Goal: Find specific page/section: Find specific page/section

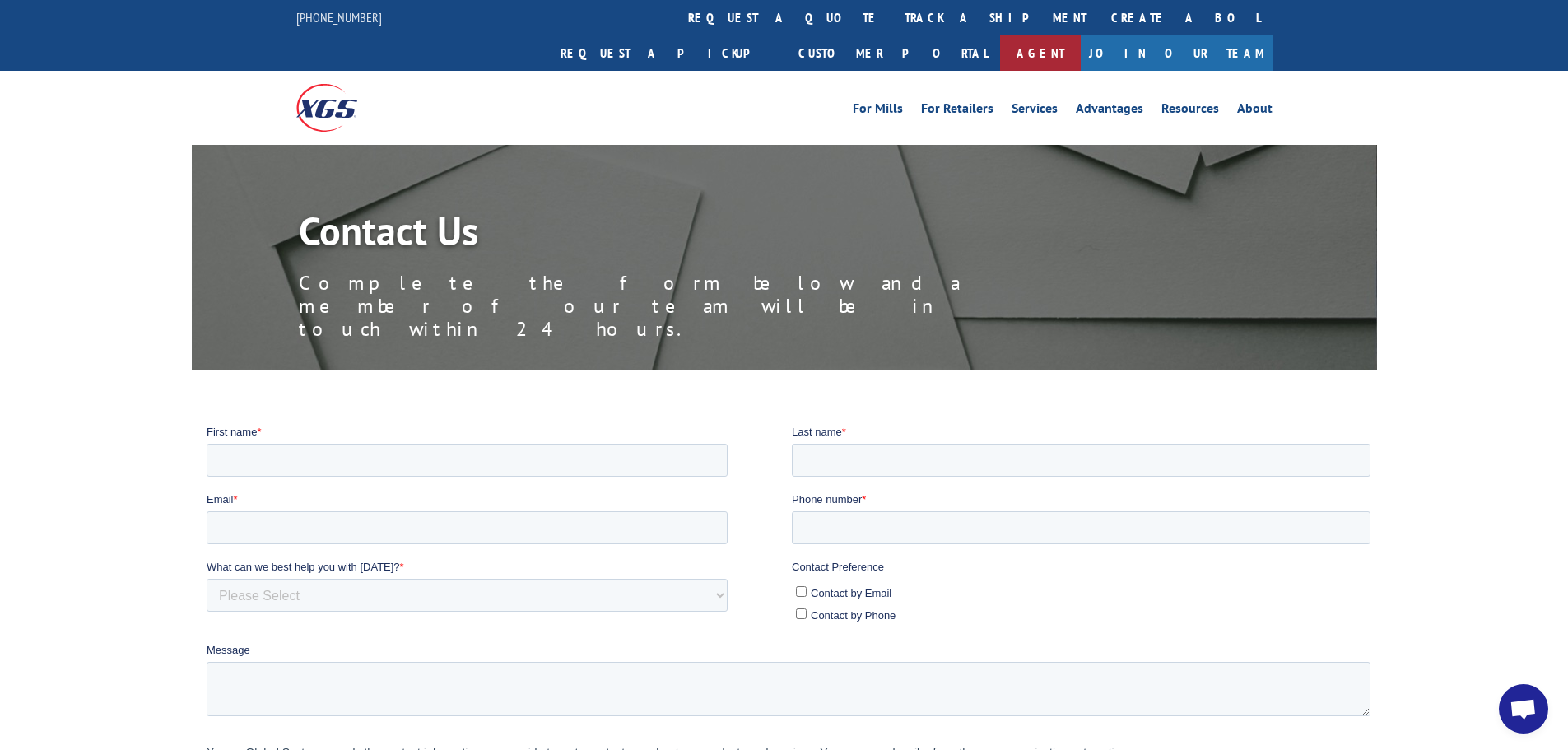
click at [1081, 35] on link "Agent" at bounding box center [1040, 53] width 81 height 35
click at [1037, 102] on link "Services" at bounding box center [1035, 111] width 46 height 19
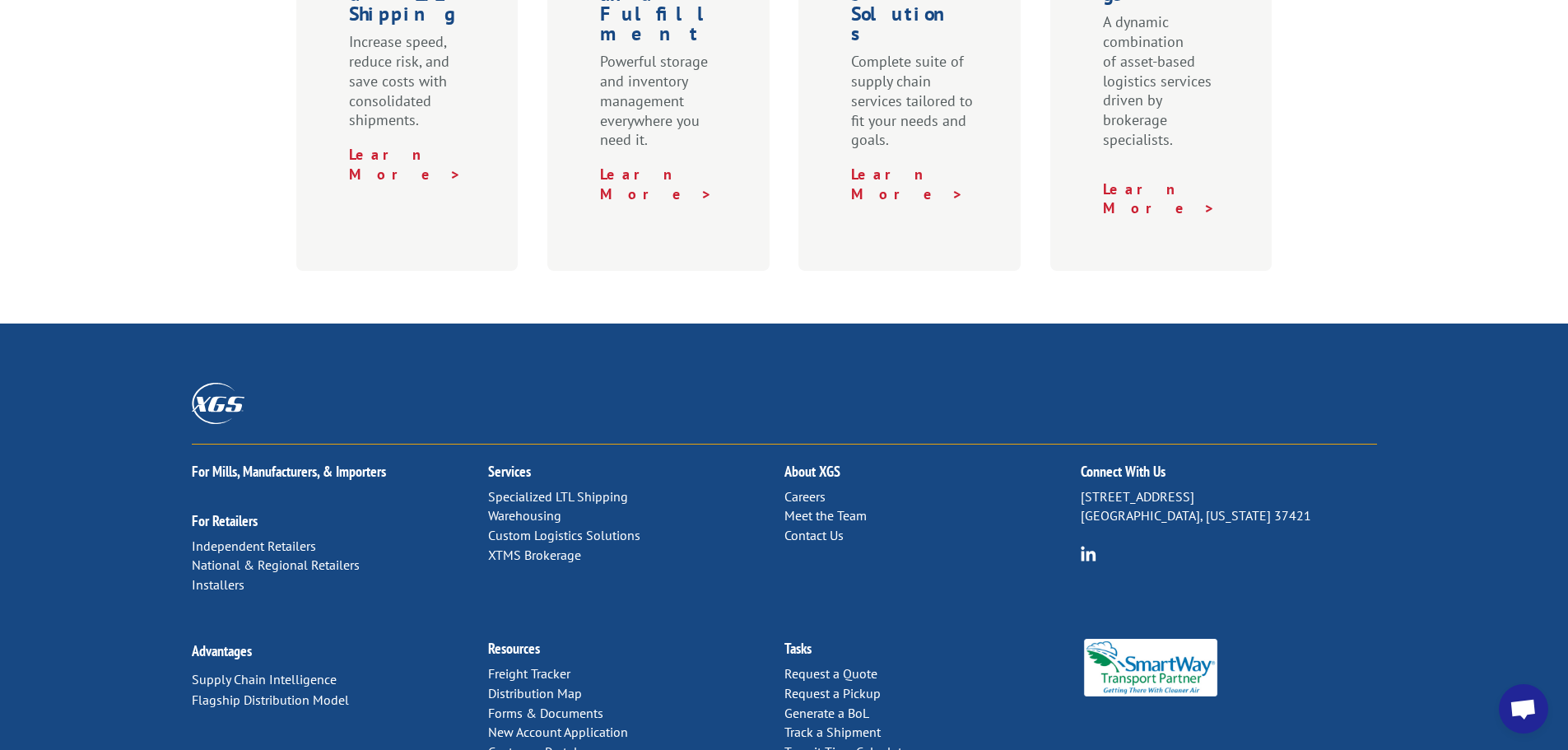
scroll to position [823, 0]
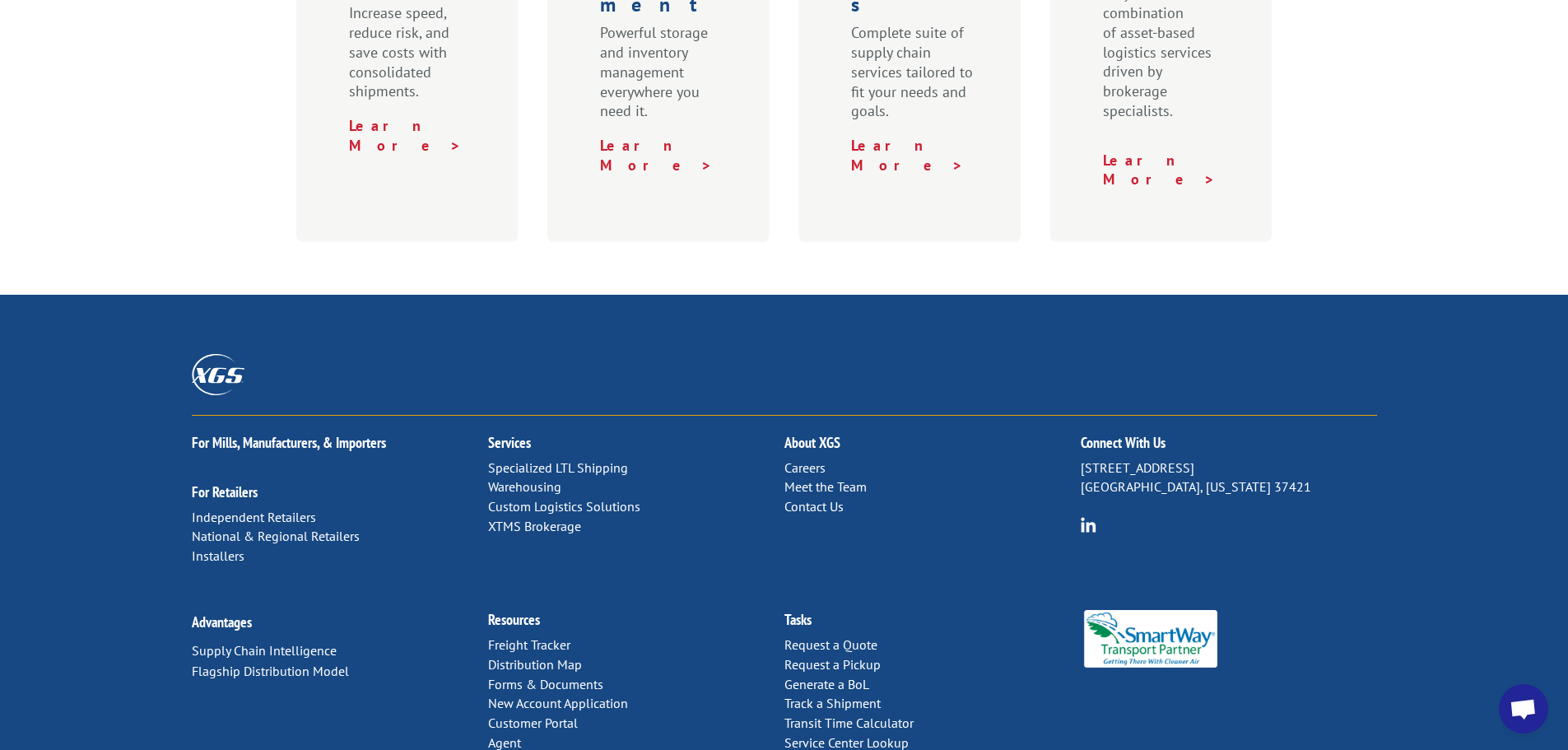
click at [818, 498] on link "Contact Us" at bounding box center [814, 506] width 59 height 17
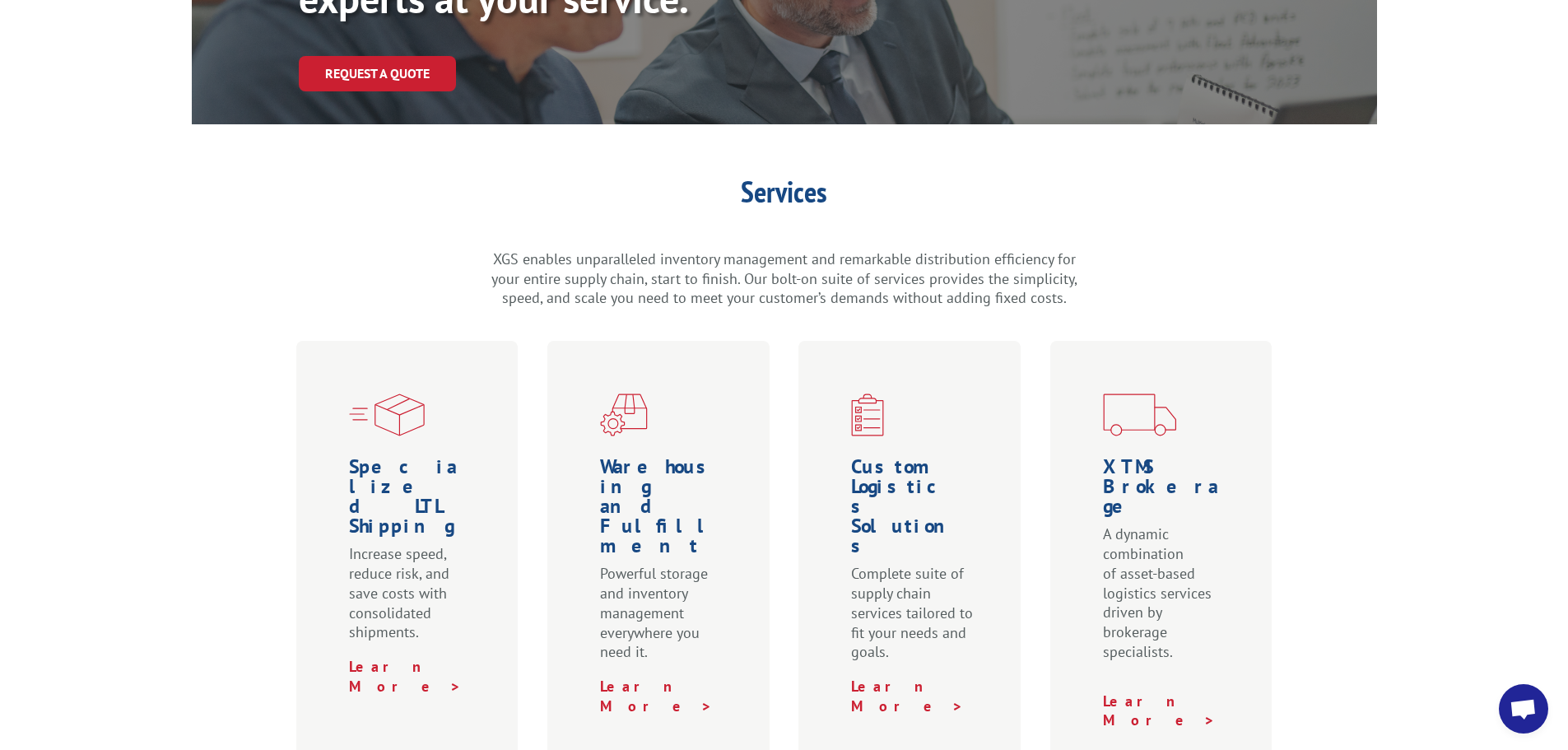
scroll to position [329, 0]
